Goal: Find specific page/section: Find specific page/section

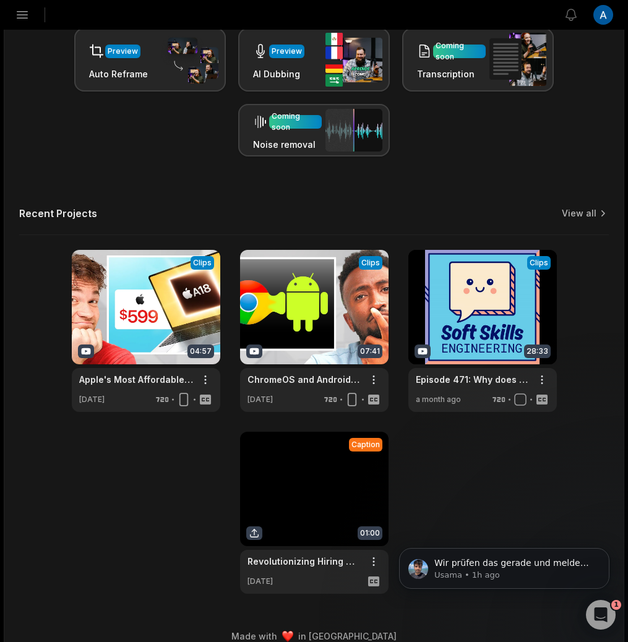
scroll to position [305, 0]
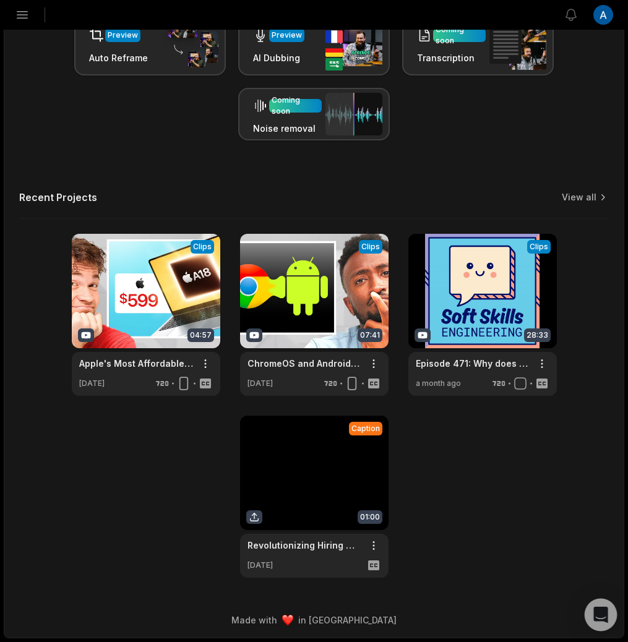
click at [601, 626] on div "Open Intercom Messenger" at bounding box center [601, 615] width 33 height 33
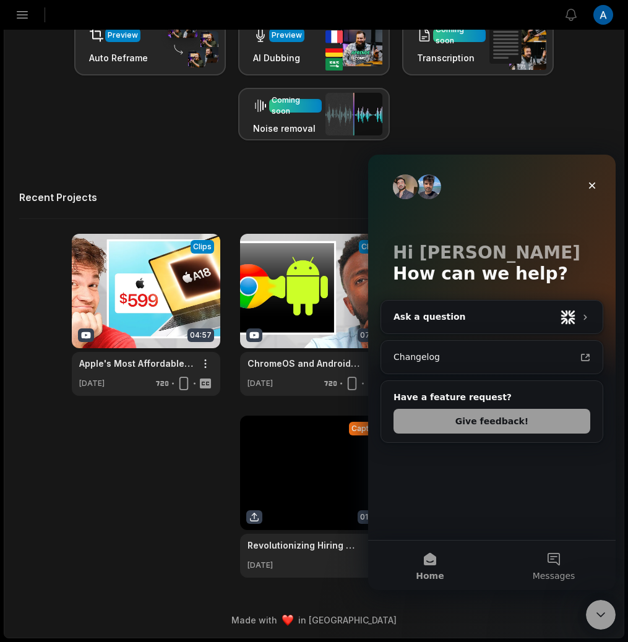
click at [566, 572] on span "Messages" at bounding box center [554, 576] width 43 height 9
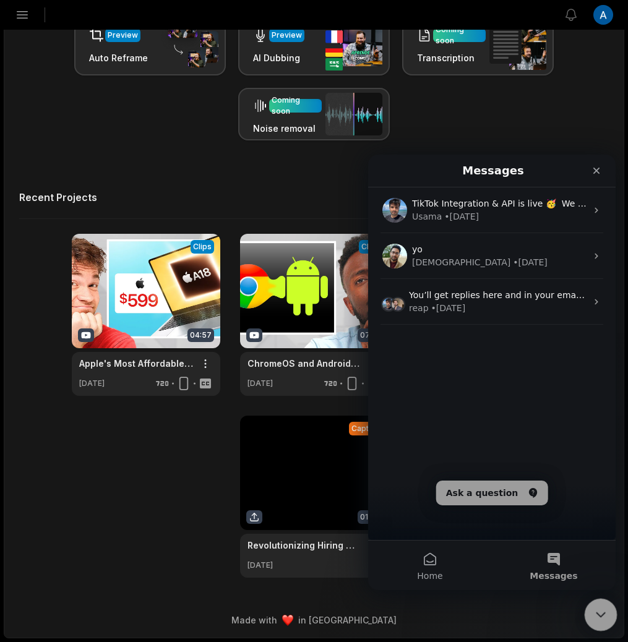
click at [602, 599] on div "Close Intercom Messenger" at bounding box center [599, 613] width 30 height 30
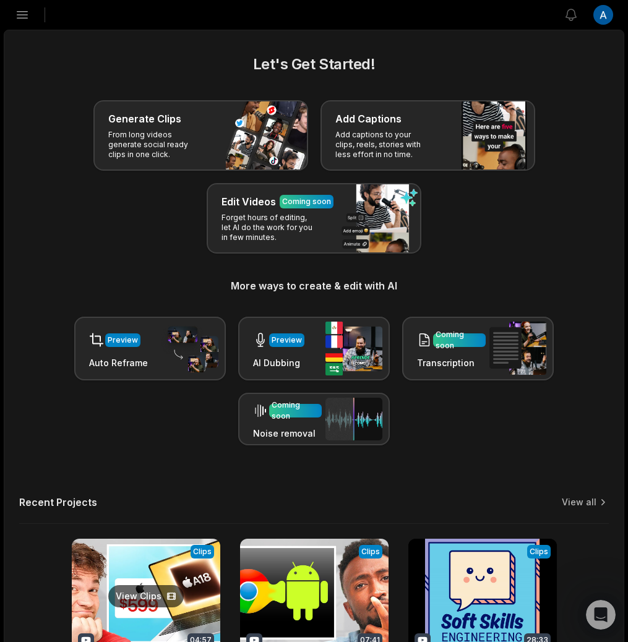
click at [153, 573] on link at bounding box center [146, 620] width 148 height 162
